Goal: Task Accomplishment & Management: Manage account settings

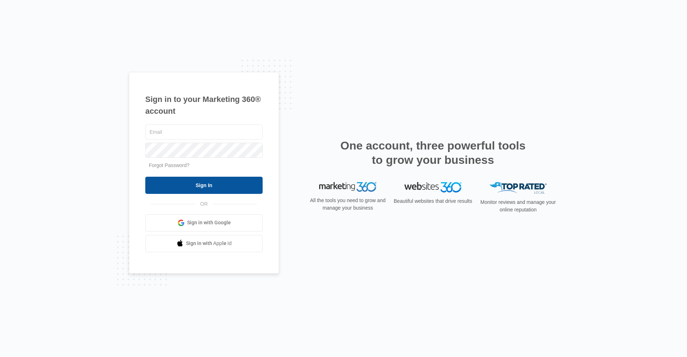
type input "[EMAIL_ADDRESS][DOMAIN_NAME]"
click at [209, 190] on input "Sign In" at bounding box center [203, 185] width 117 height 17
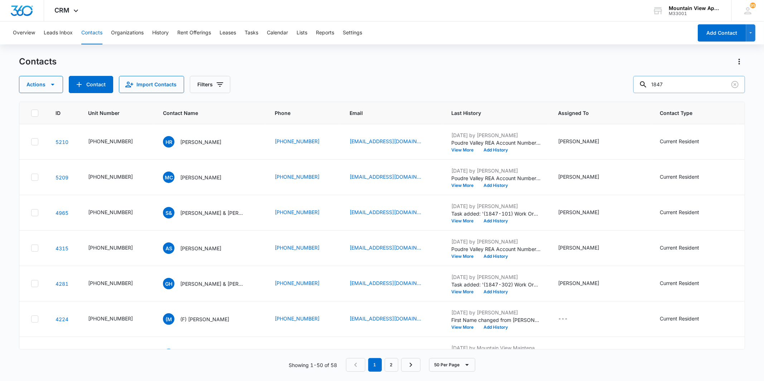
click at [682, 86] on input "1847" at bounding box center [689, 84] width 112 height 17
type input "1827"
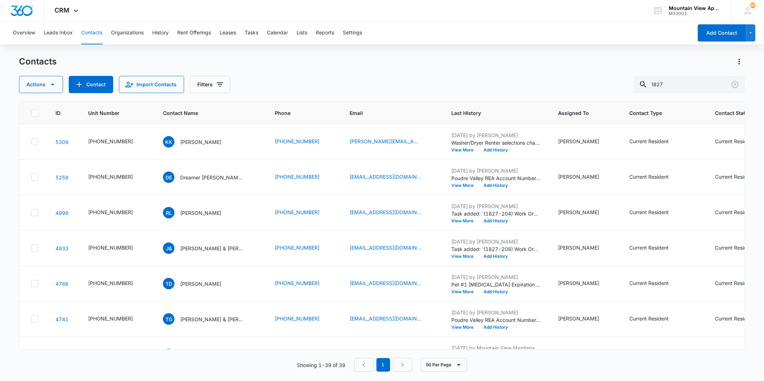
click at [367, 89] on div "Actions Contact Import Contacts Filters 1827" at bounding box center [381, 84] width 725 height 17
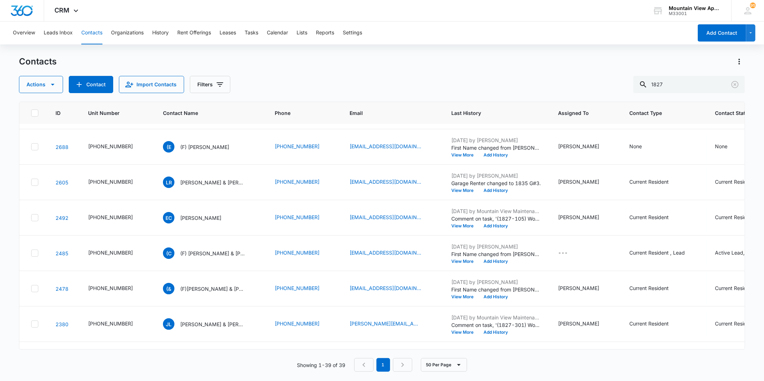
scroll to position [636, 0]
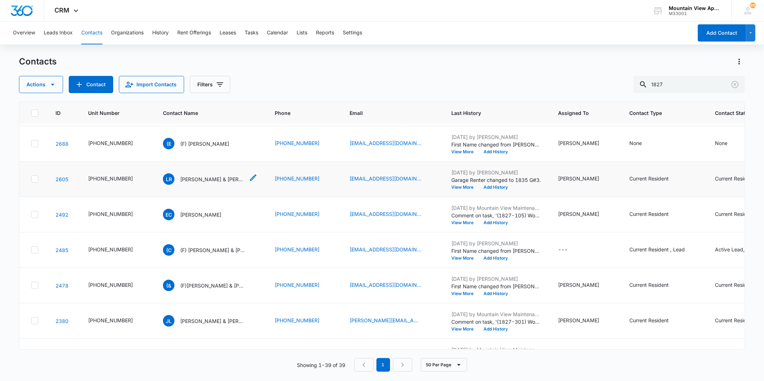
click at [187, 179] on p "LaShanda Rusley & Andrew Pouncy" at bounding box center [212, 179] width 64 height 8
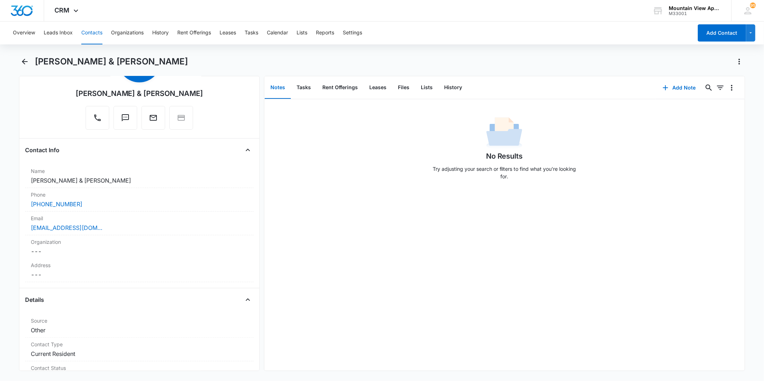
scroll to position [72, 0]
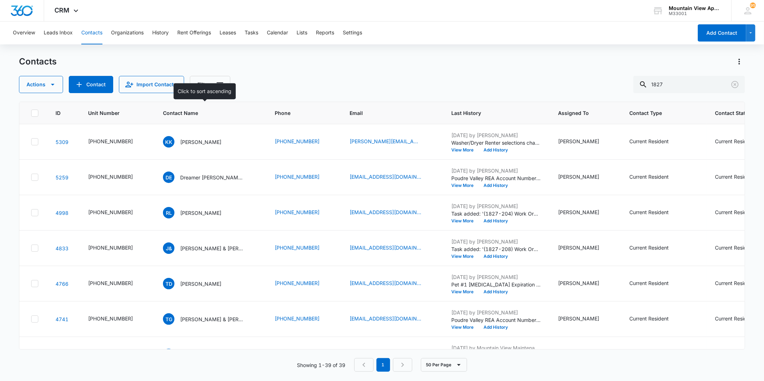
scroll to position [636, 0]
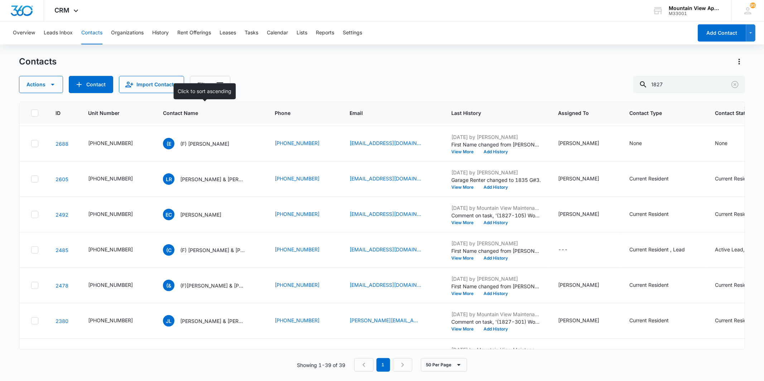
click at [270, 79] on div "Actions Contact Import Contacts Filters 1827" at bounding box center [381, 84] width 725 height 17
click at [192, 178] on p "LaShanda Rusley & Andrew Pouncy" at bounding box center [212, 179] width 64 height 8
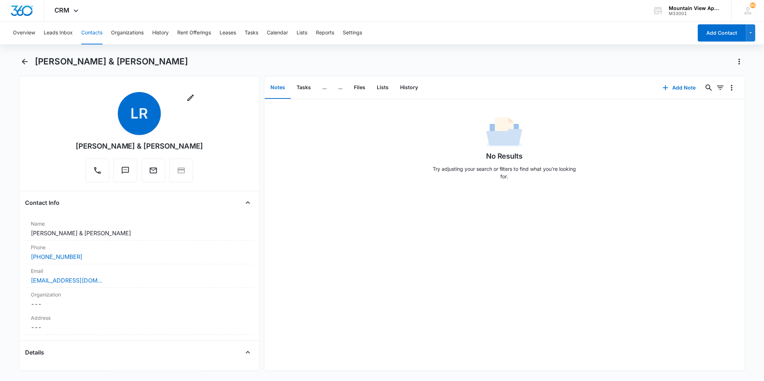
click at [23, 69] on div "LaShanda Rusley & Andrew Pouncy" at bounding box center [381, 66] width 725 height 20
click at [25, 60] on icon "Back" at bounding box center [24, 61] width 9 height 9
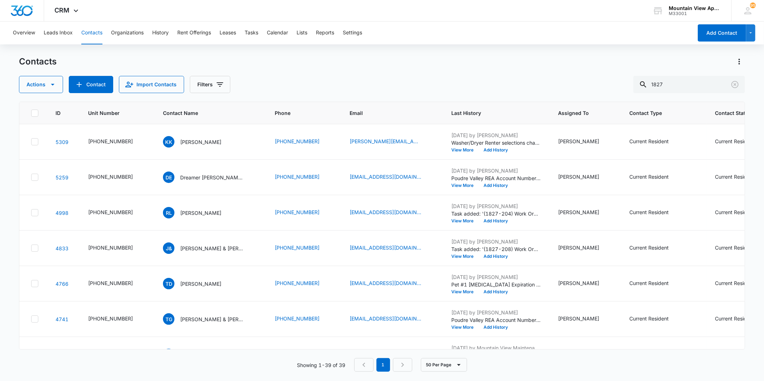
scroll to position [636, 0]
